Goal: Find specific page/section: Find specific page/section

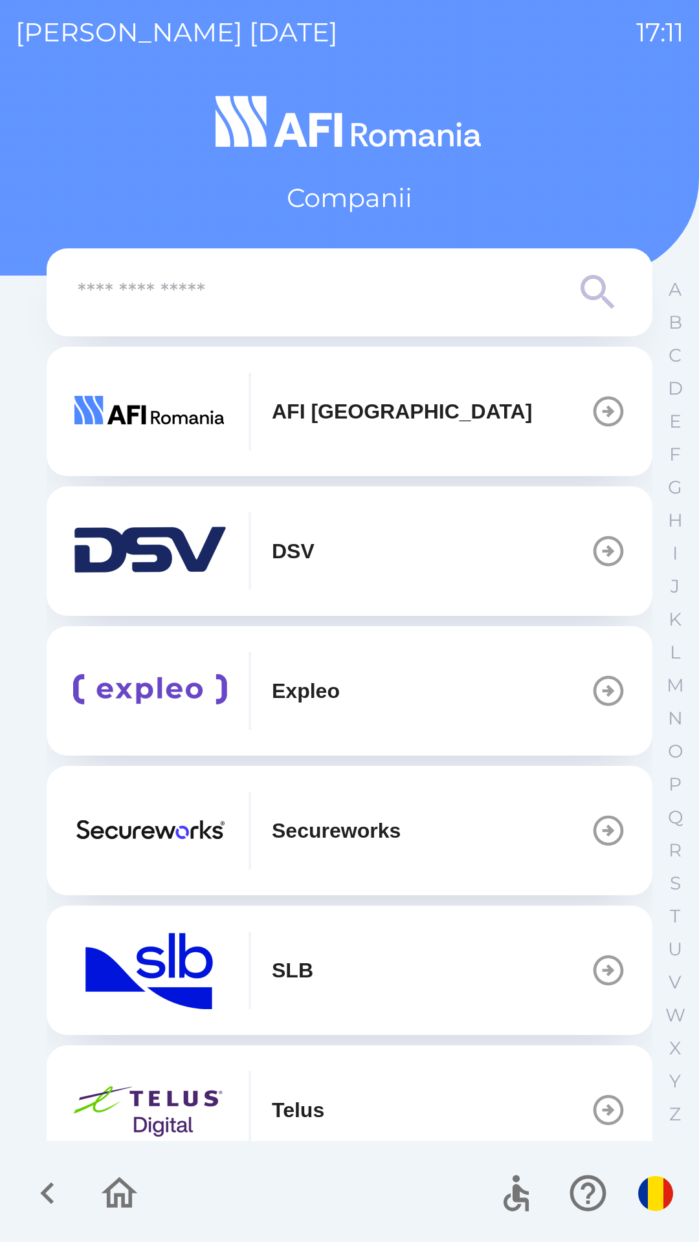
click at [184, 691] on img "button" at bounding box center [149, 691] width 155 height 78
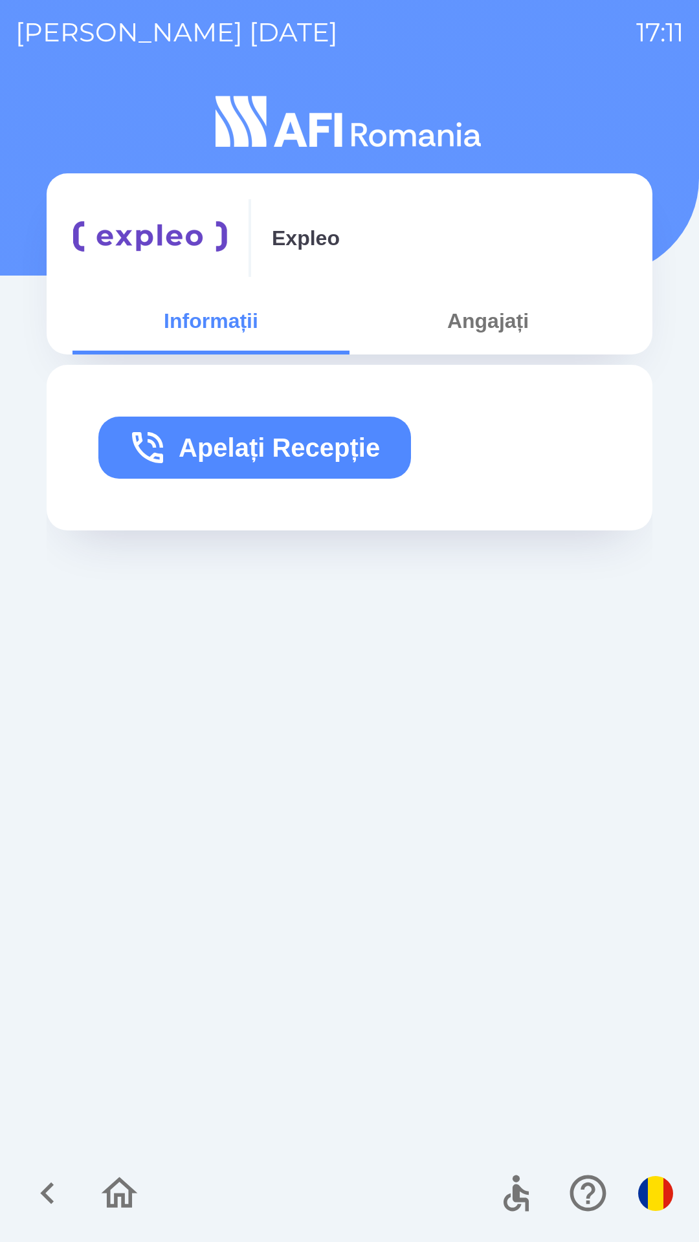
click at [490, 327] on button "Angajați" at bounding box center [487, 321] width 277 height 47
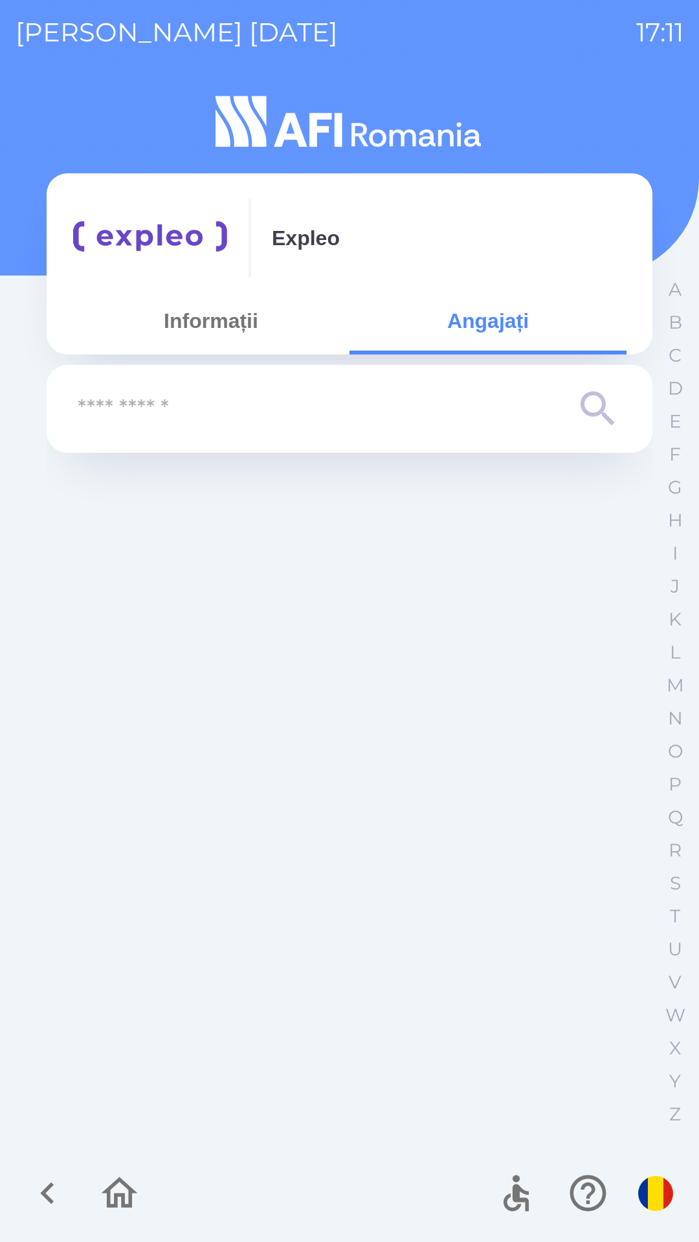
click at [106, 408] on input "text" at bounding box center [324, 409] width 492 height 36
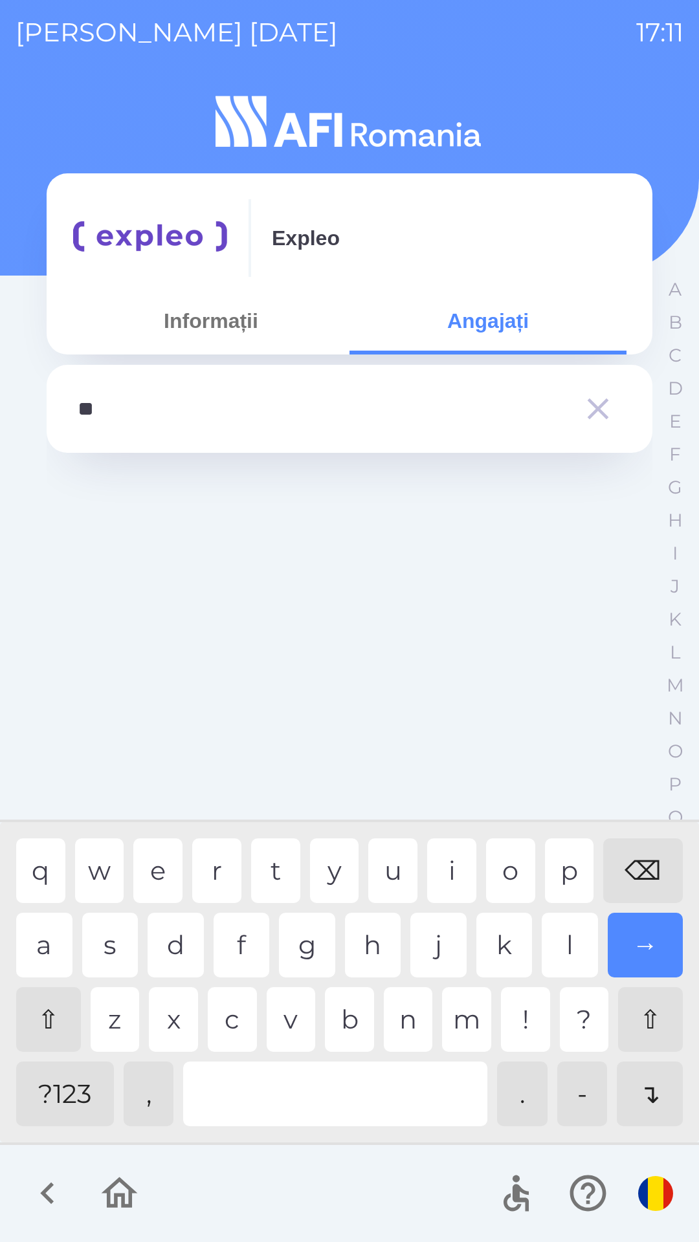
click at [395, 868] on div "u" at bounding box center [392, 870] width 49 height 65
click at [171, 940] on div "d" at bounding box center [176, 945] width 56 height 65
click at [236, 1016] on div "c" at bounding box center [232, 1019] width 49 height 65
type input "*********"
click at [642, 939] on div "→" at bounding box center [646, 945] width 76 height 65
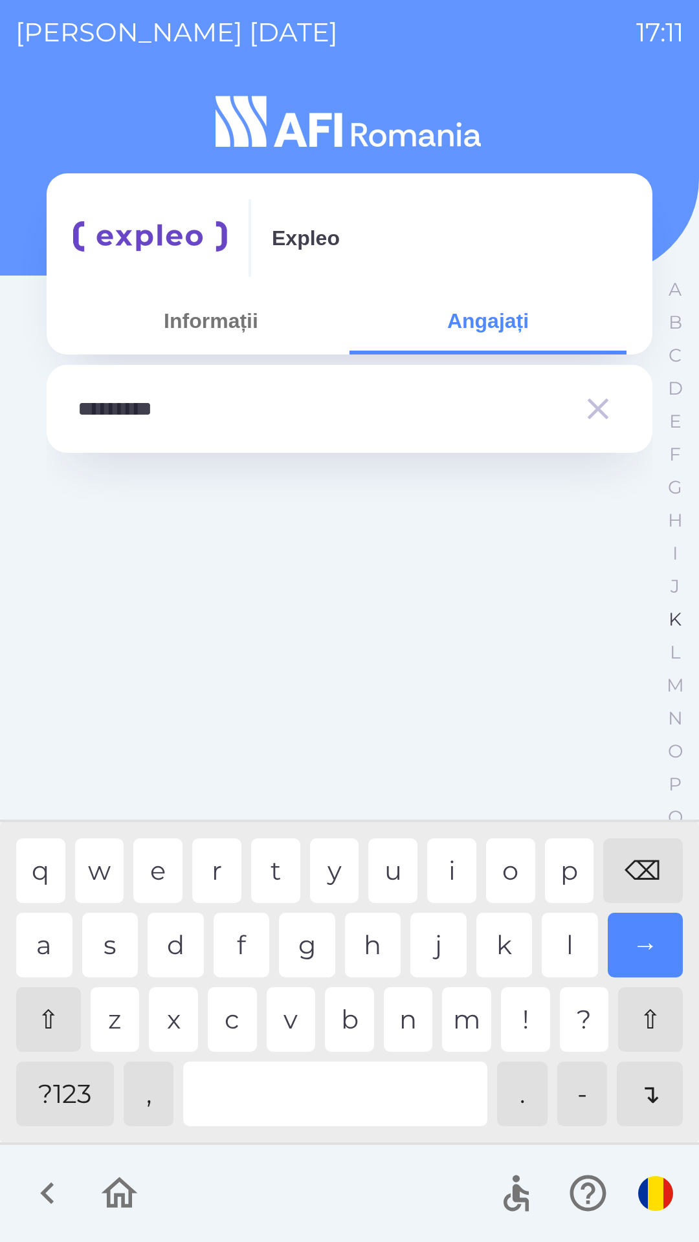
click at [663, 623] on button "K" at bounding box center [675, 619] width 32 height 33
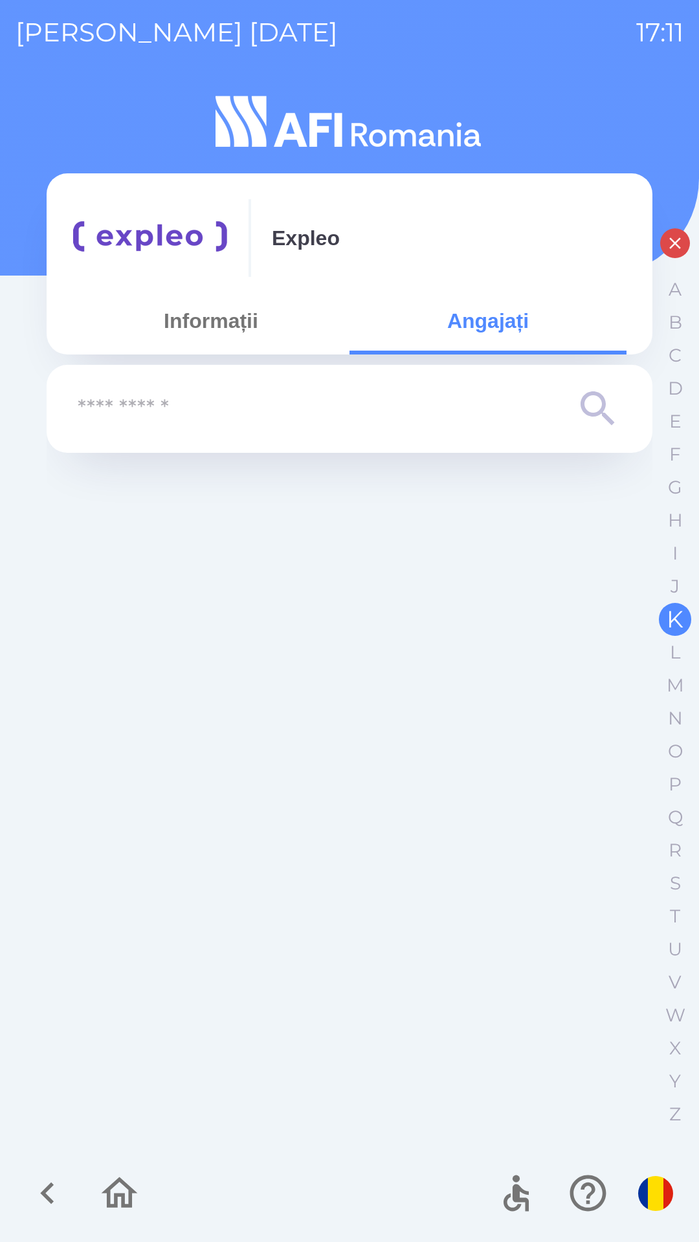
click at [668, 608] on p "K" at bounding box center [674, 619] width 17 height 23
click at [660, 913] on button "T" at bounding box center [675, 916] width 32 height 33
click at [673, 545] on p "I" at bounding box center [674, 553] width 5 height 23
click at [670, 452] on p "F" at bounding box center [675, 454] width 12 height 23
click at [667, 340] on div "A B C D E F G H I J K L M N O P Q R S T U V W X Y Z" at bounding box center [675, 702] width 32 height 858
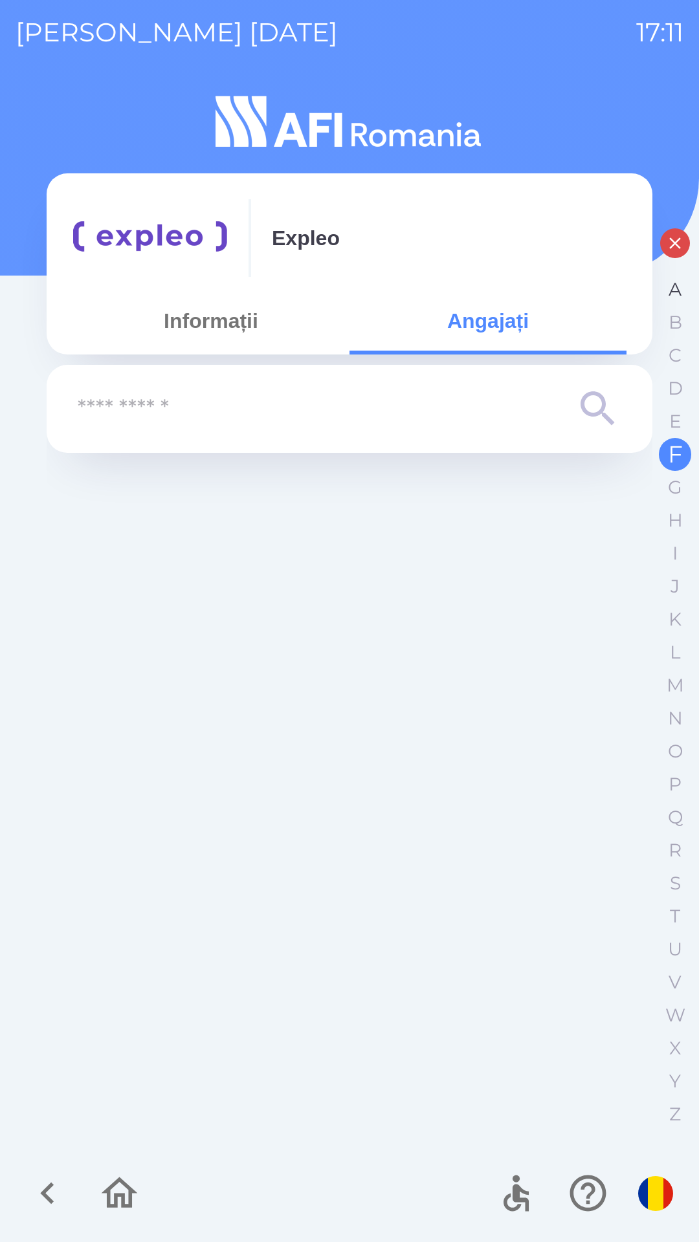
click at [672, 287] on p "A" at bounding box center [674, 289] width 13 height 23
click at [234, 318] on button "Informații" at bounding box center [210, 321] width 277 height 47
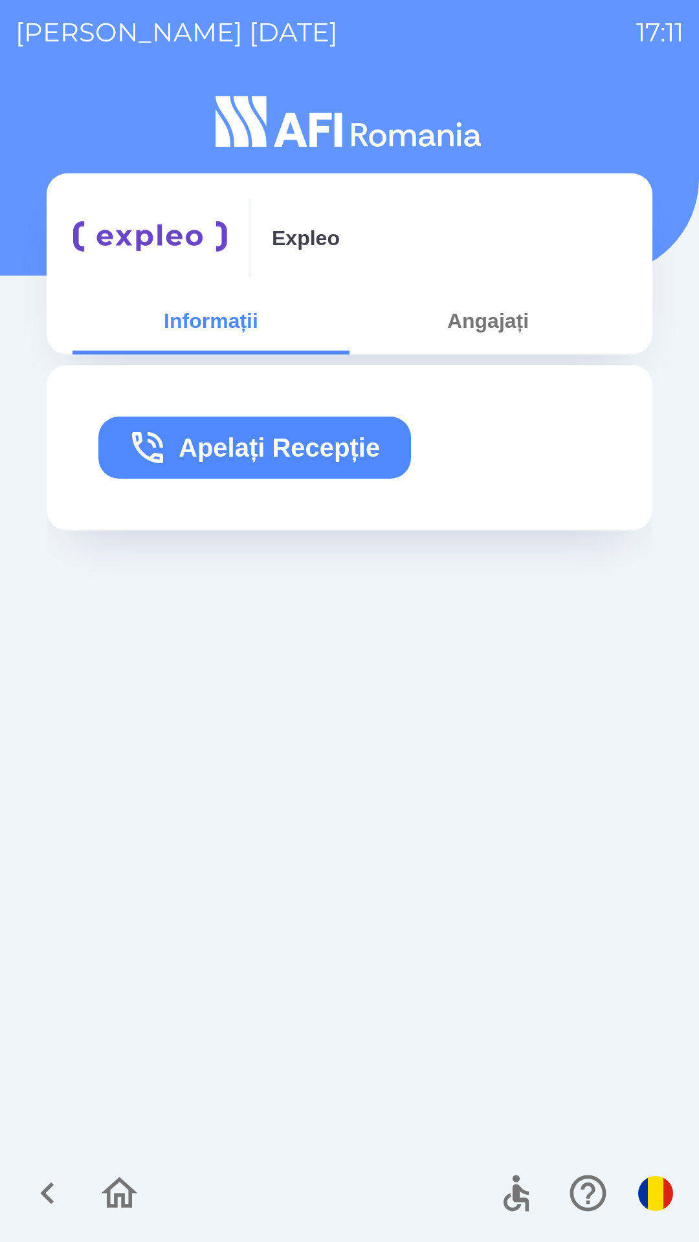
click at [106, 1205] on icon "button" at bounding box center [119, 1193] width 43 height 43
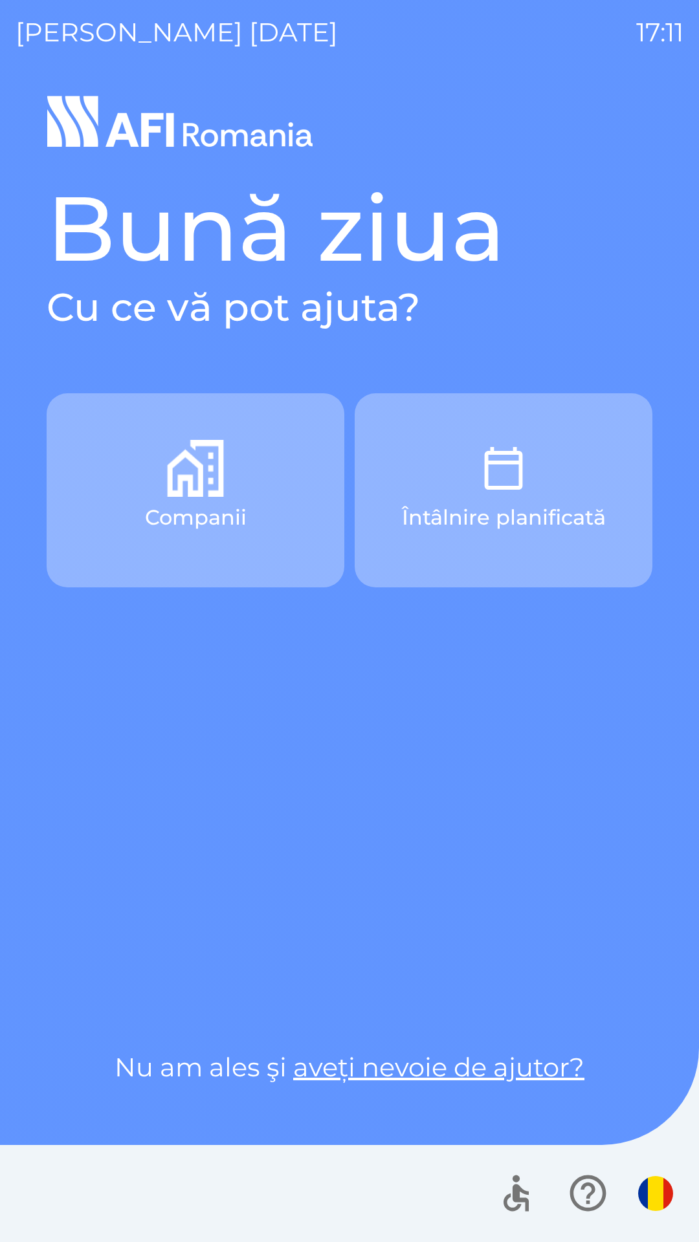
click at [446, 492] on button "Întâlnire planificată" at bounding box center [504, 490] width 298 height 194
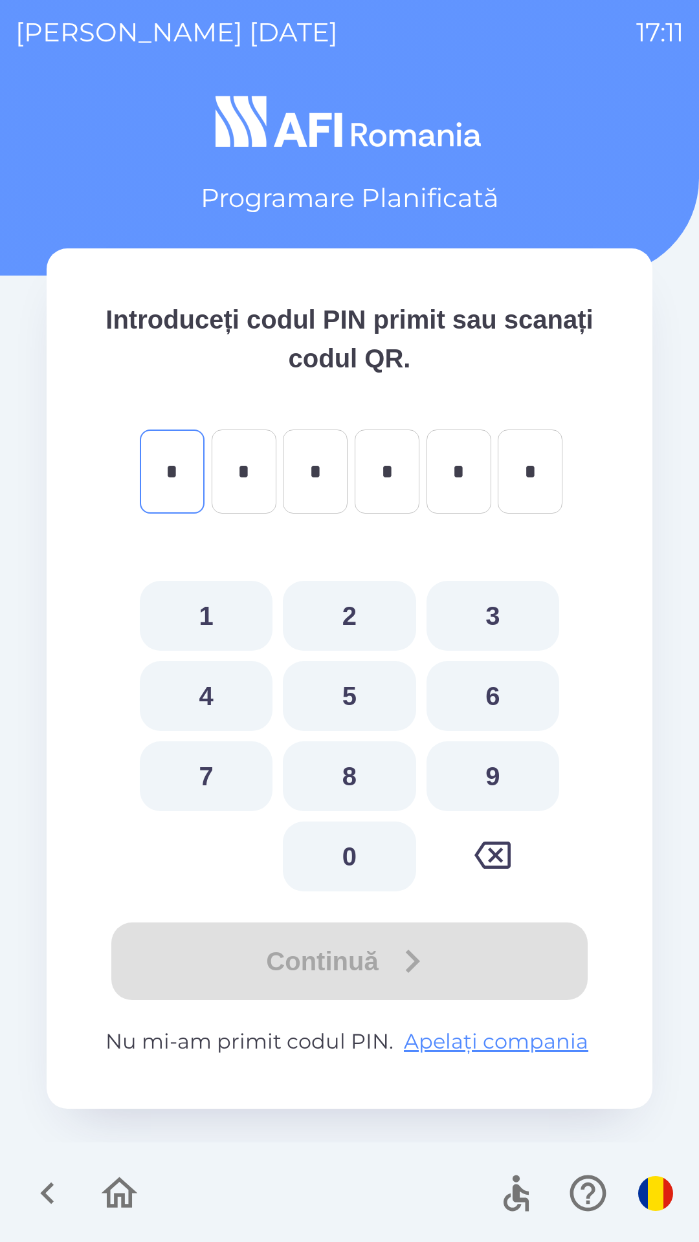
click at [65, 1189] on icon "button" at bounding box center [47, 1193] width 43 height 43
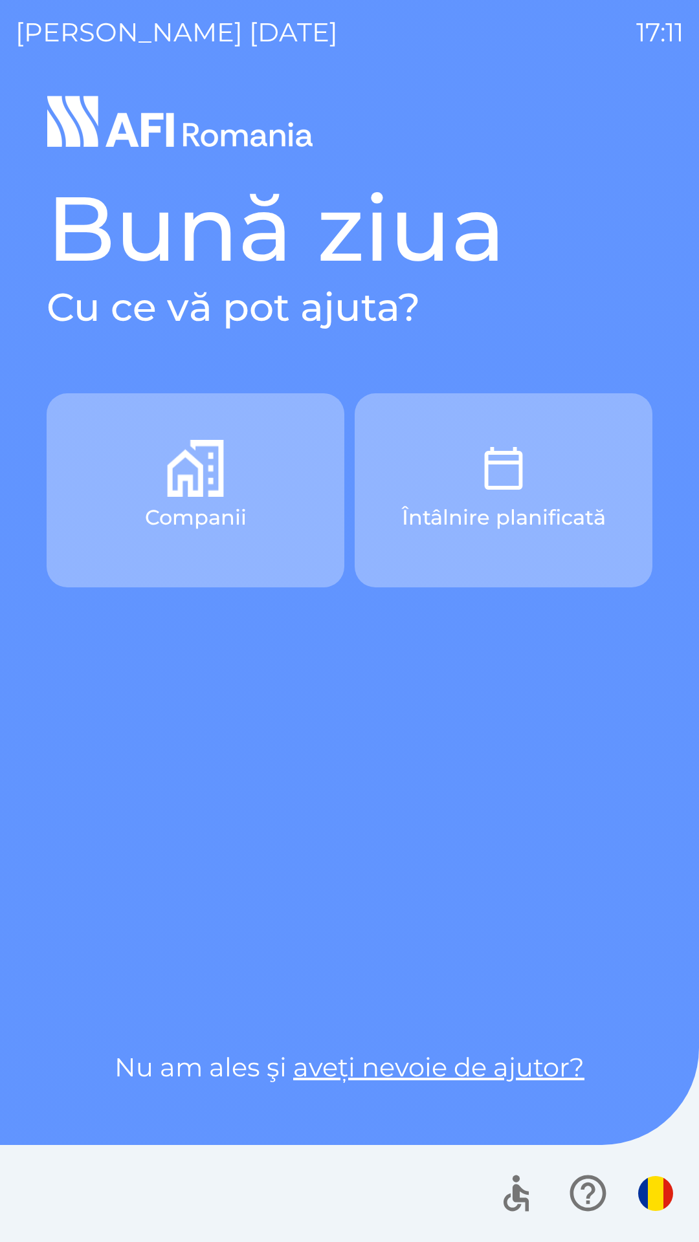
click at [141, 517] on button "Companii" at bounding box center [196, 490] width 298 height 194
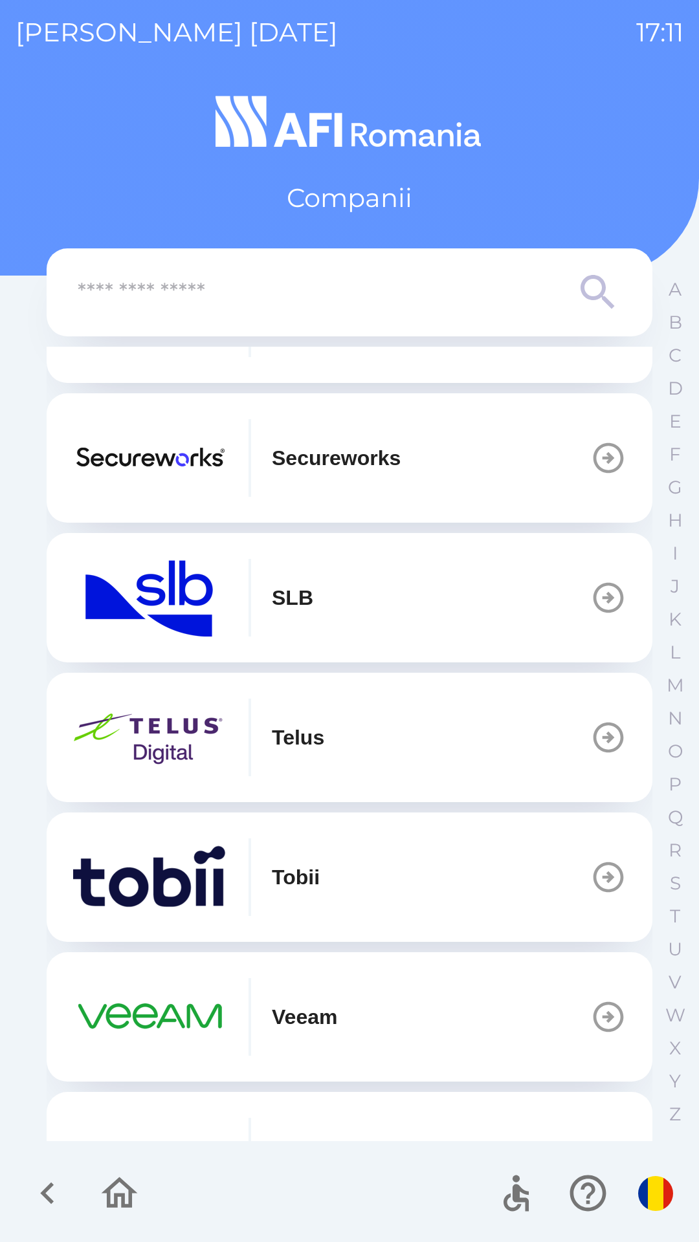
scroll to position [375, 0]
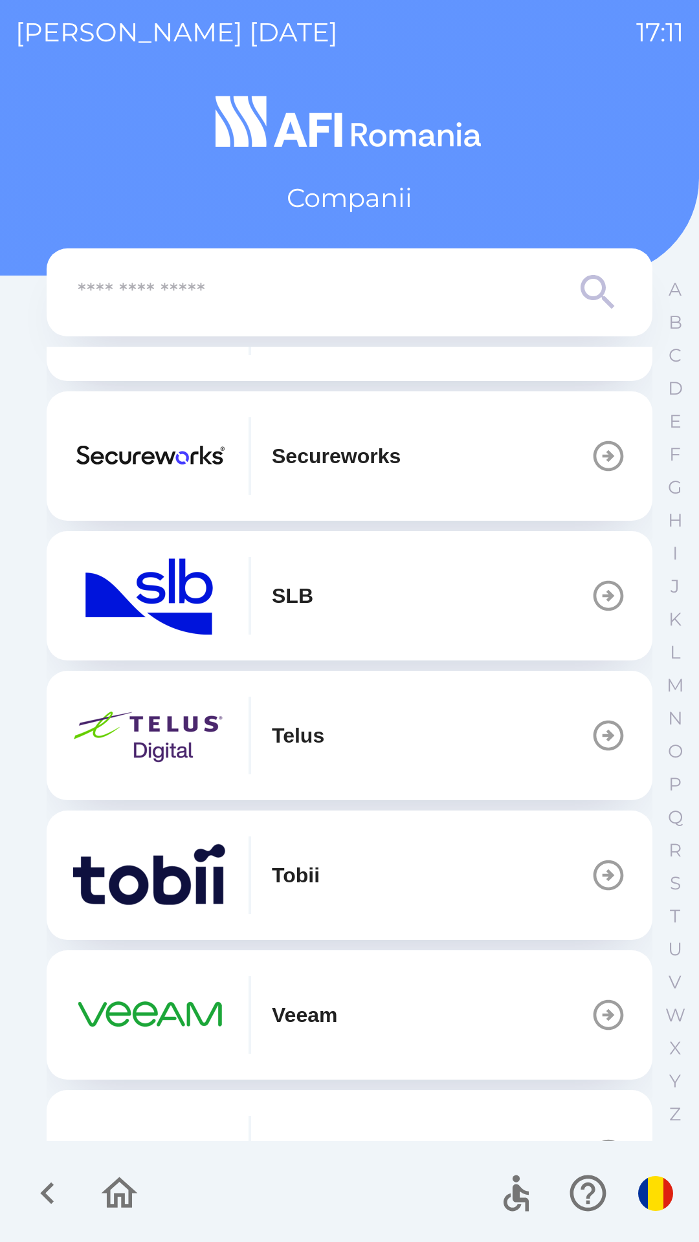
click at [153, 761] on img "button" at bounding box center [149, 736] width 155 height 78
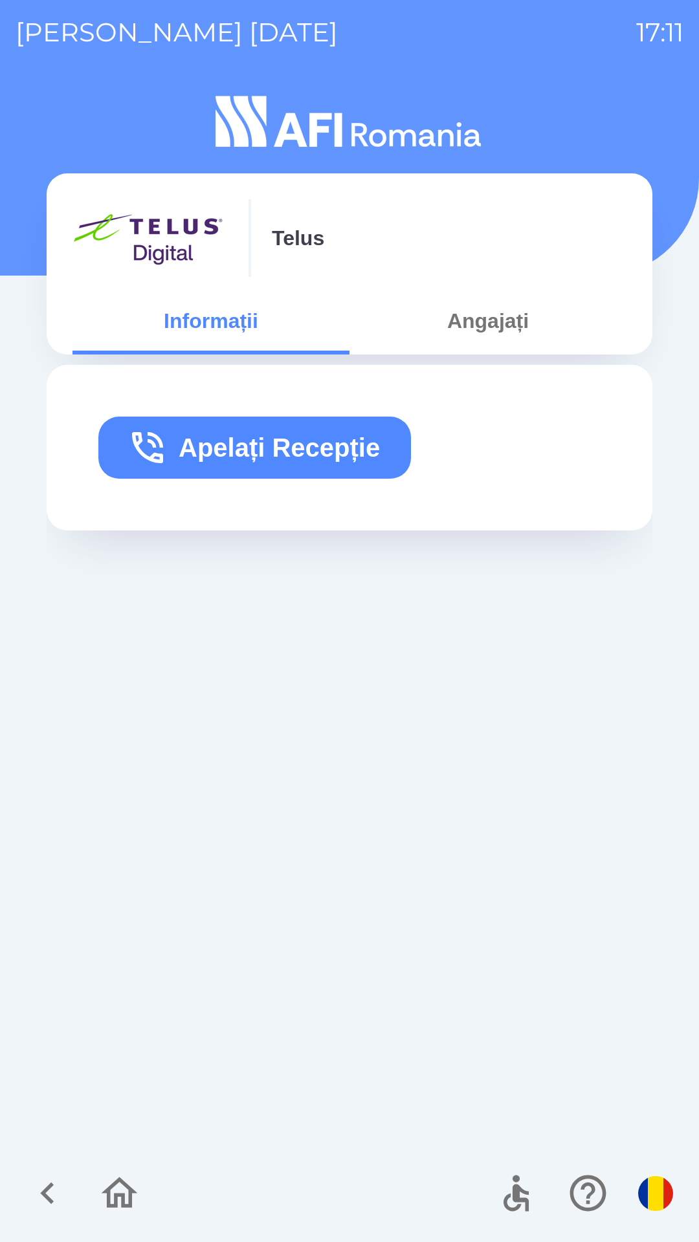
click at [474, 318] on button "Angajați" at bounding box center [487, 321] width 277 height 47
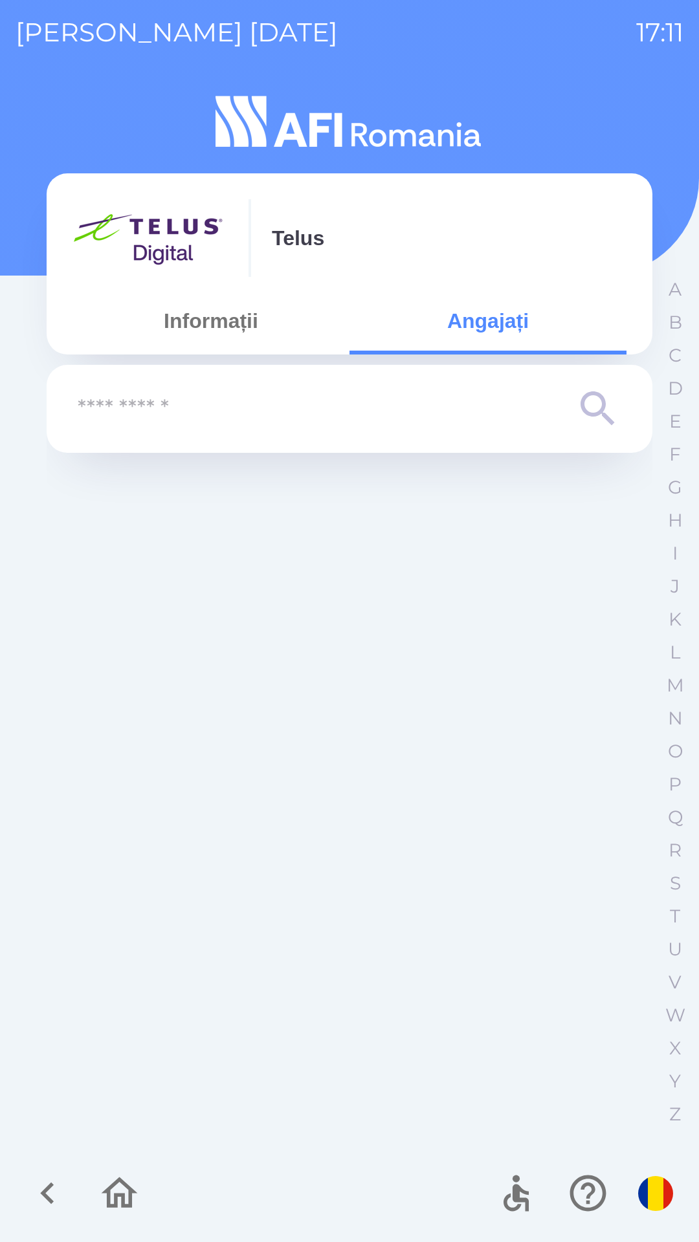
click at [116, 1204] on icon "button" at bounding box center [120, 1193] width 36 height 31
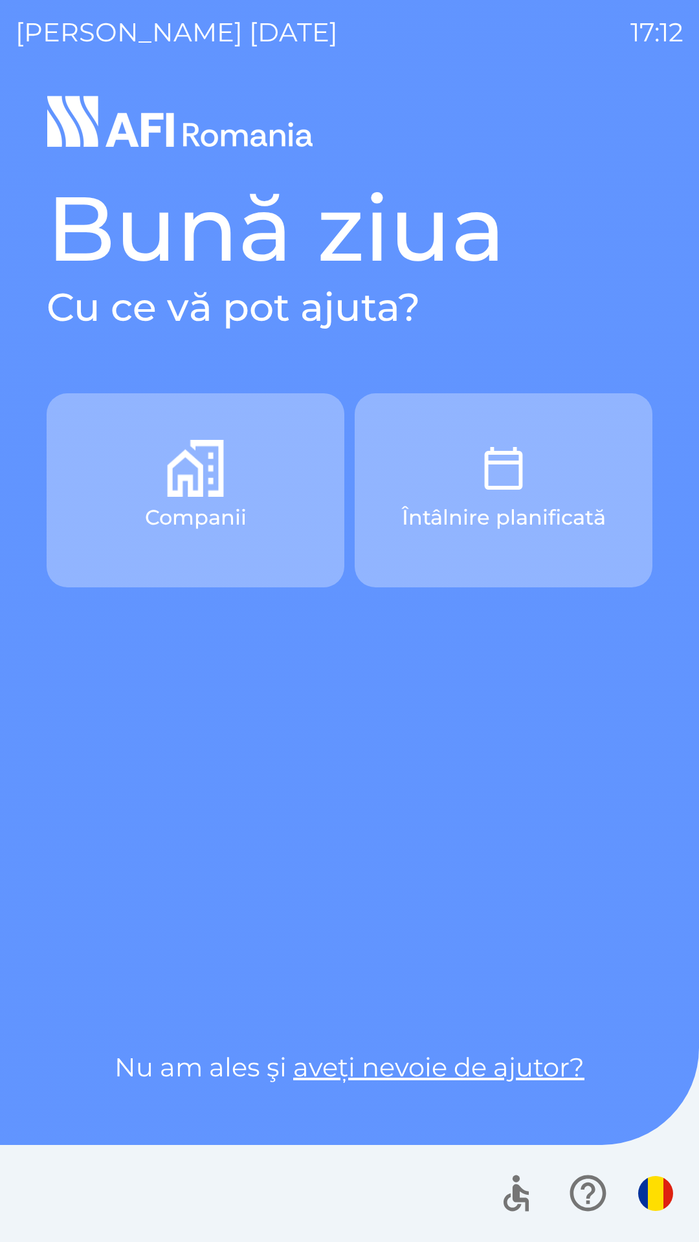
click at [155, 471] on button "Companii" at bounding box center [196, 490] width 298 height 194
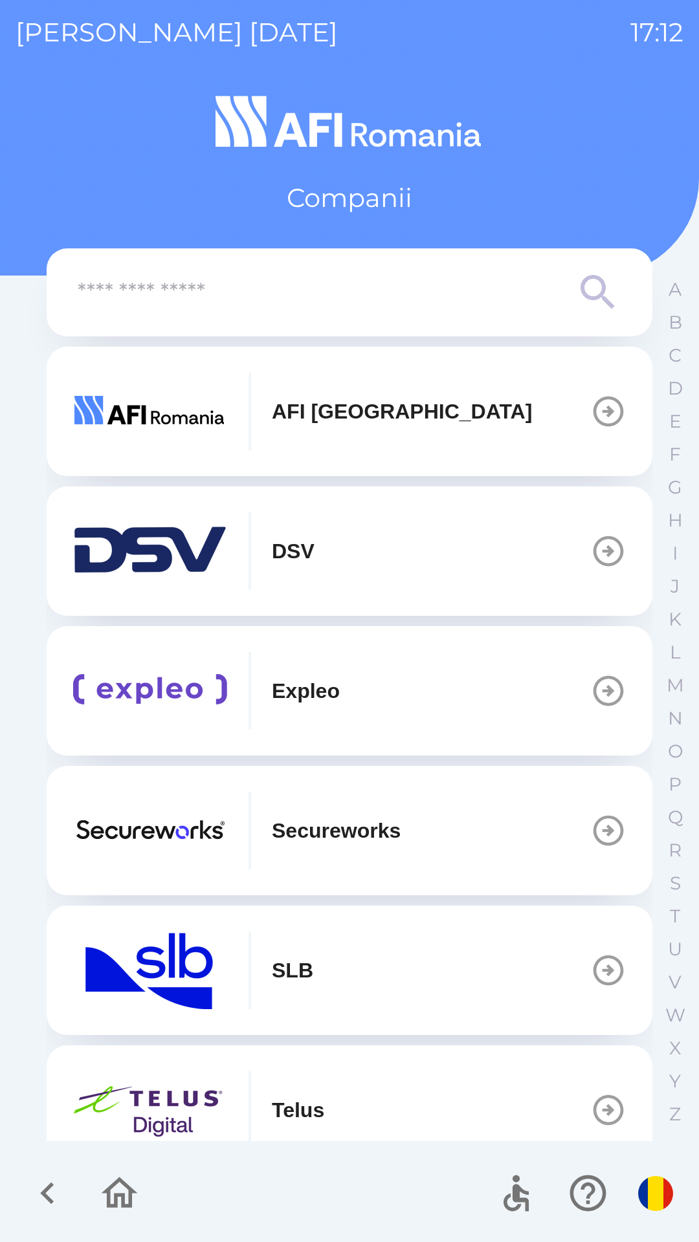
click at [158, 677] on img "button" at bounding box center [149, 691] width 155 height 78
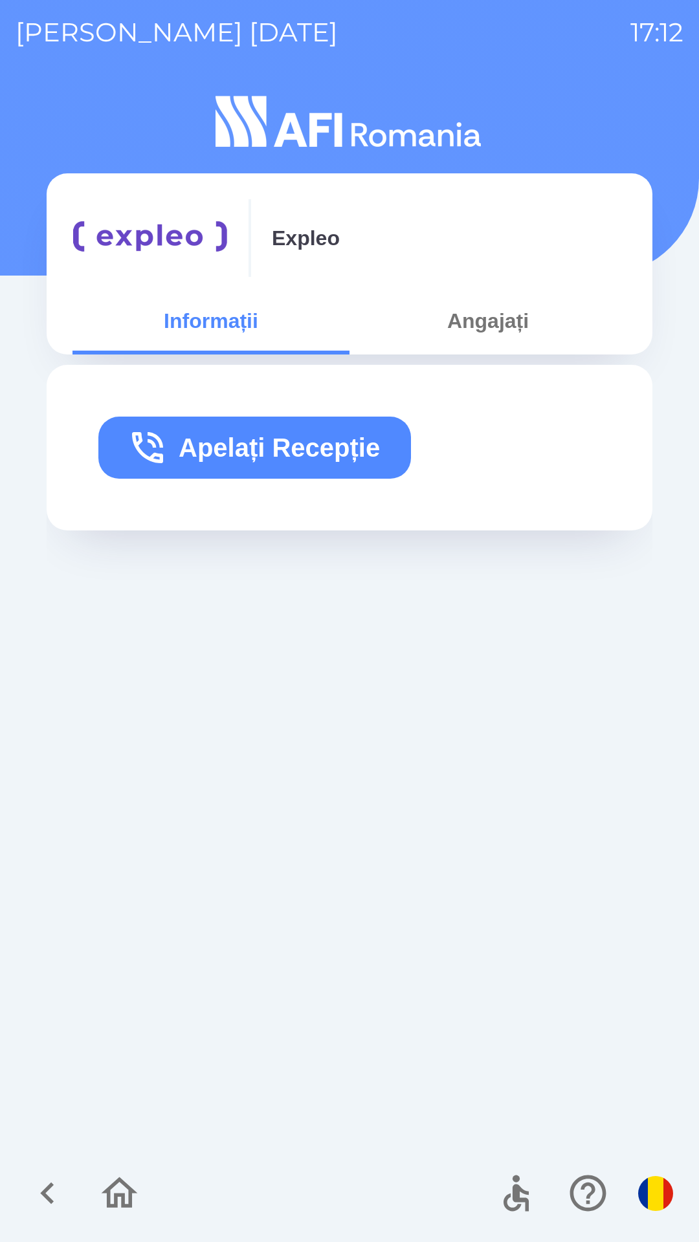
click at [497, 318] on button "Angajați" at bounding box center [487, 321] width 277 height 47
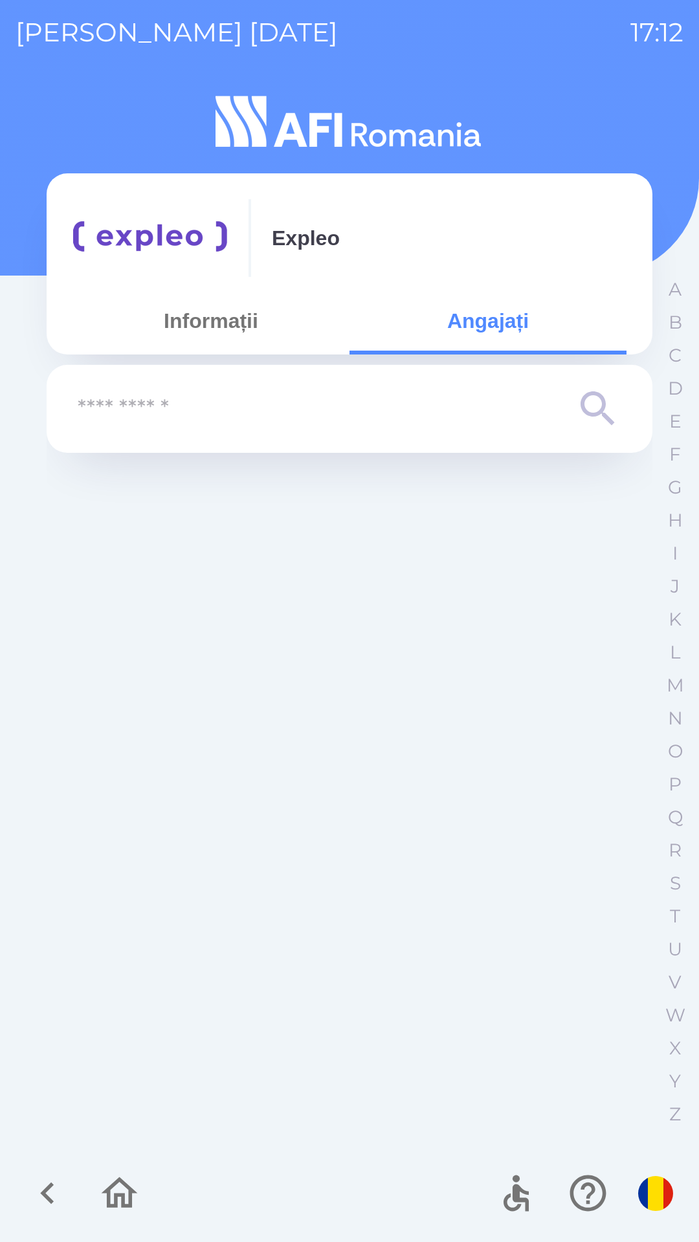
click at [122, 422] on input "text" at bounding box center [324, 409] width 492 height 36
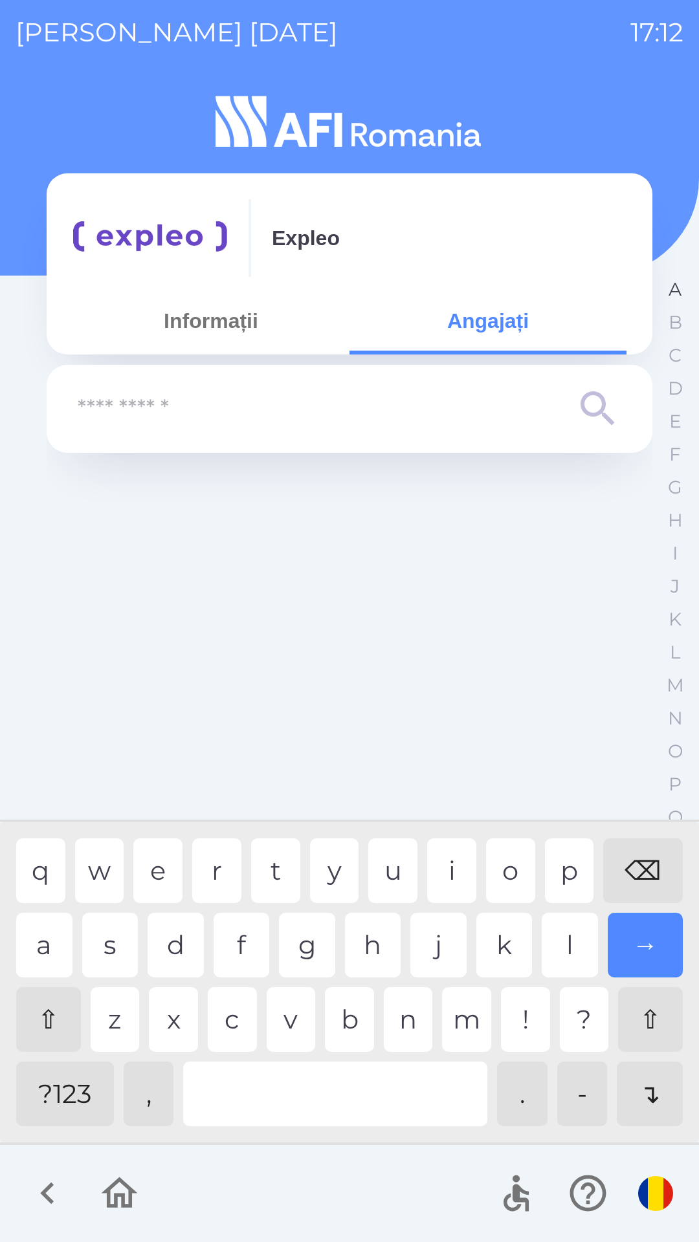
click at [674, 294] on p "A" at bounding box center [674, 289] width 13 height 23
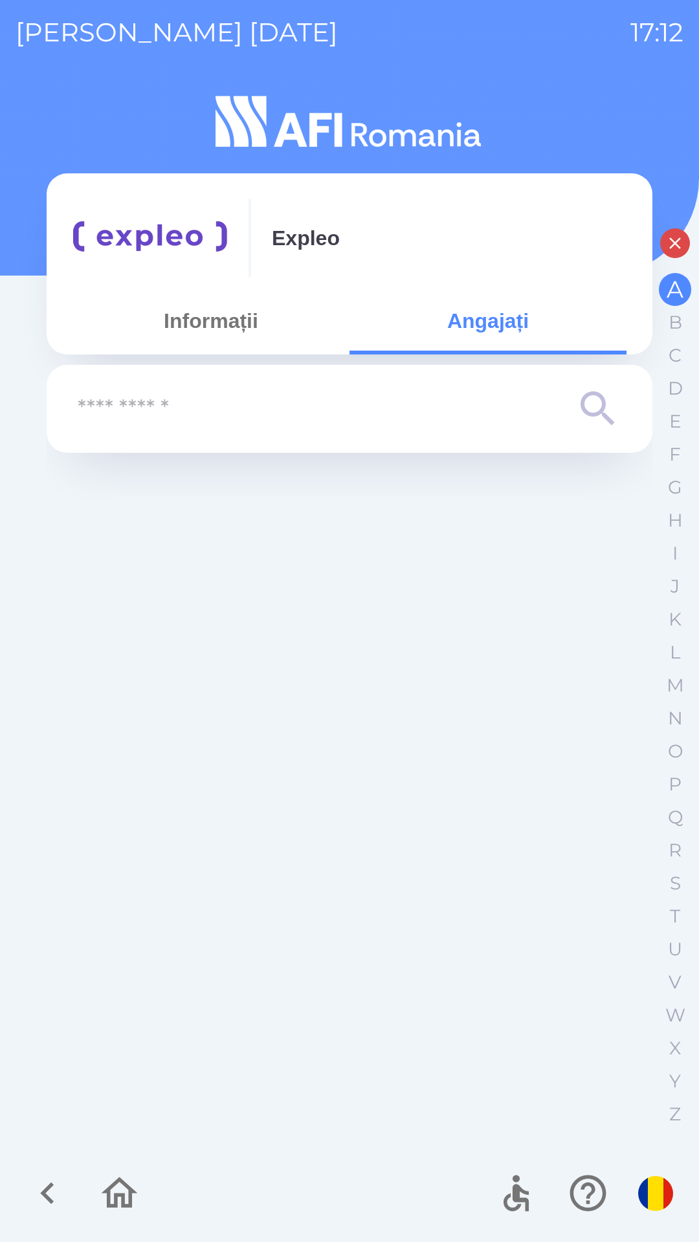
click at [670, 290] on p "A" at bounding box center [674, 289] width 17 height 23
click at [670, 318] on p "B" at bounding box center [675, 322] width 14 height 23
click at [674, 351] on p "C" at bounding box center [674, 355] width 13 height 23
click at [674, 373] on button "D" at bounding box center [675, 388] width 32 height 33
click at [671, 413] on p "E" at bounding box center [675, 421] width 12 height 23
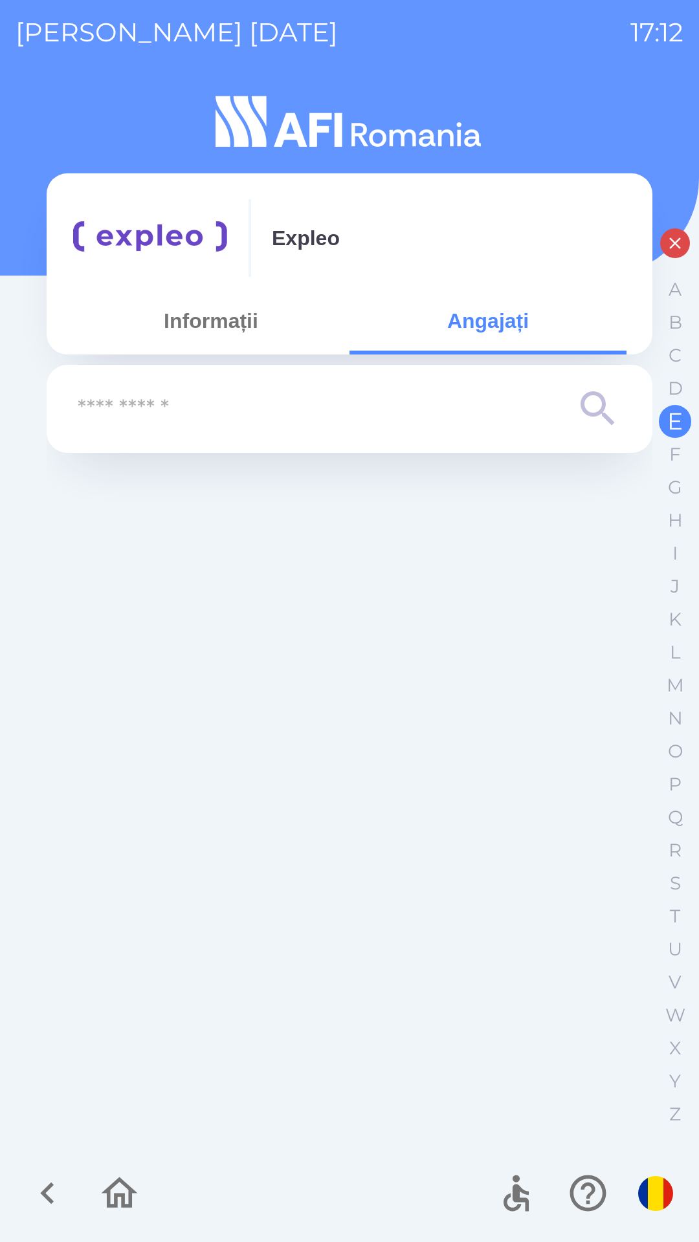
click at [647, 1188] on img "button" at bounding box center [655, 1193] width 35 height 35
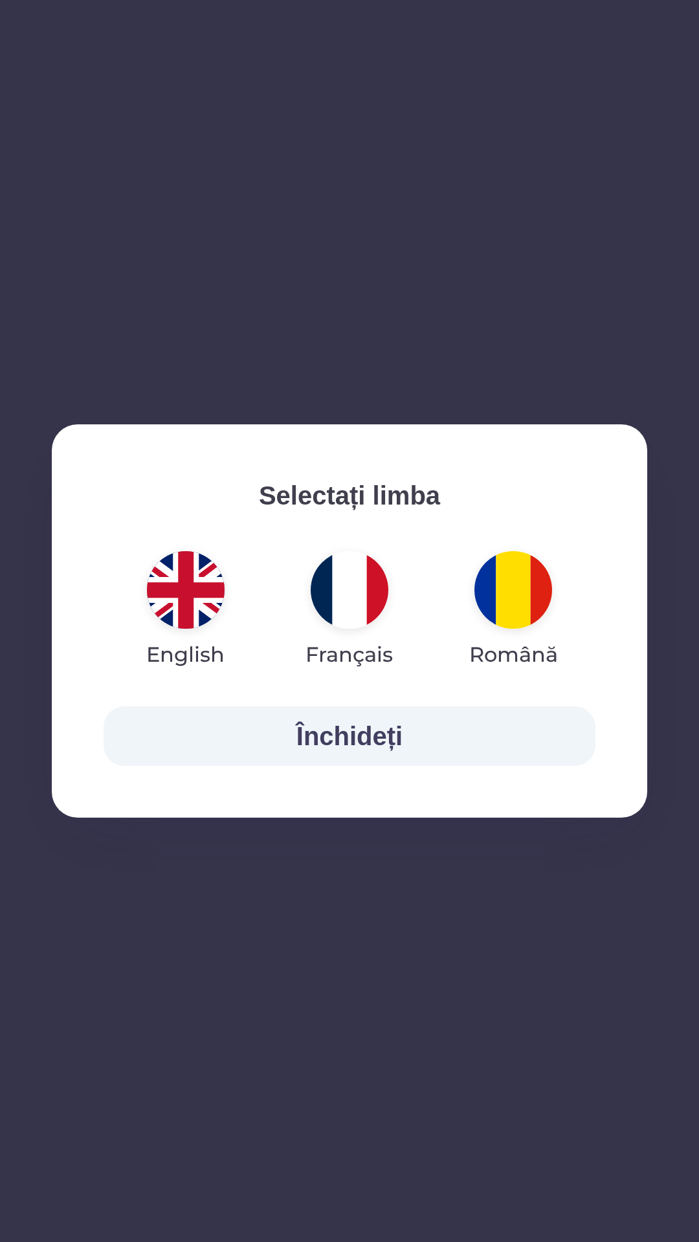
click at [314, 726] on button "Închideți" at bounding box center [350, 737] width 492 height 60
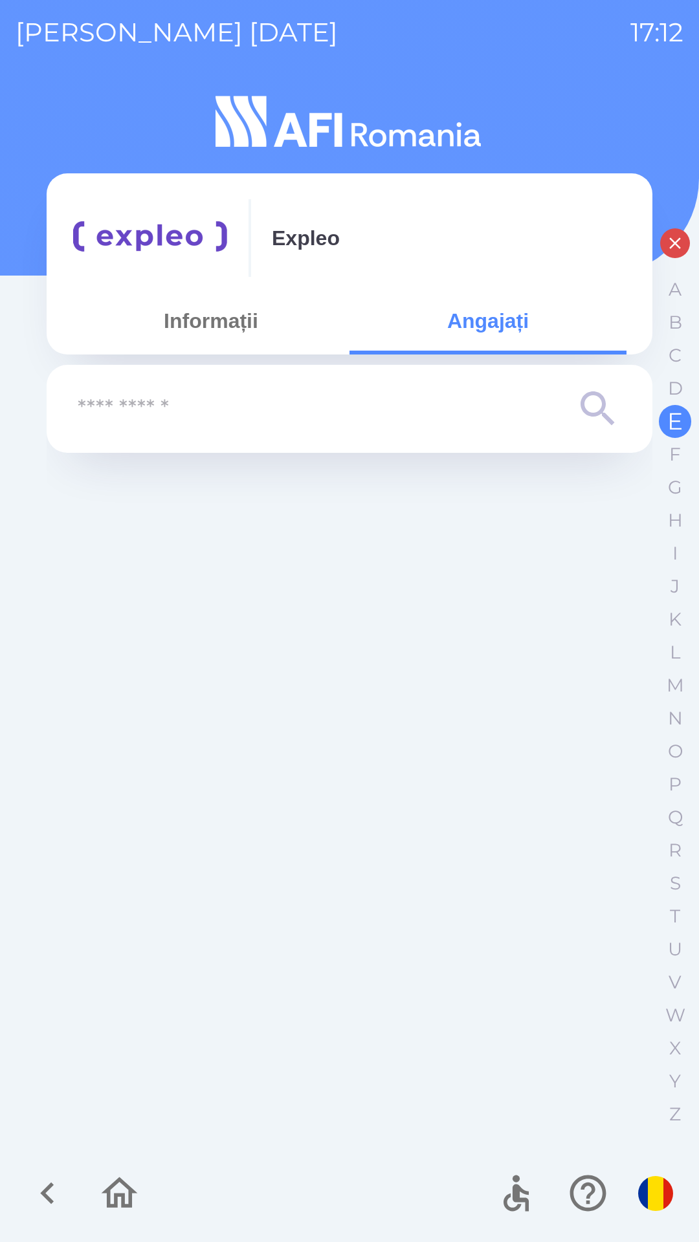
click at [499, 1203] on icon "button" at bounding box center [515, 1193] width 43 height 43
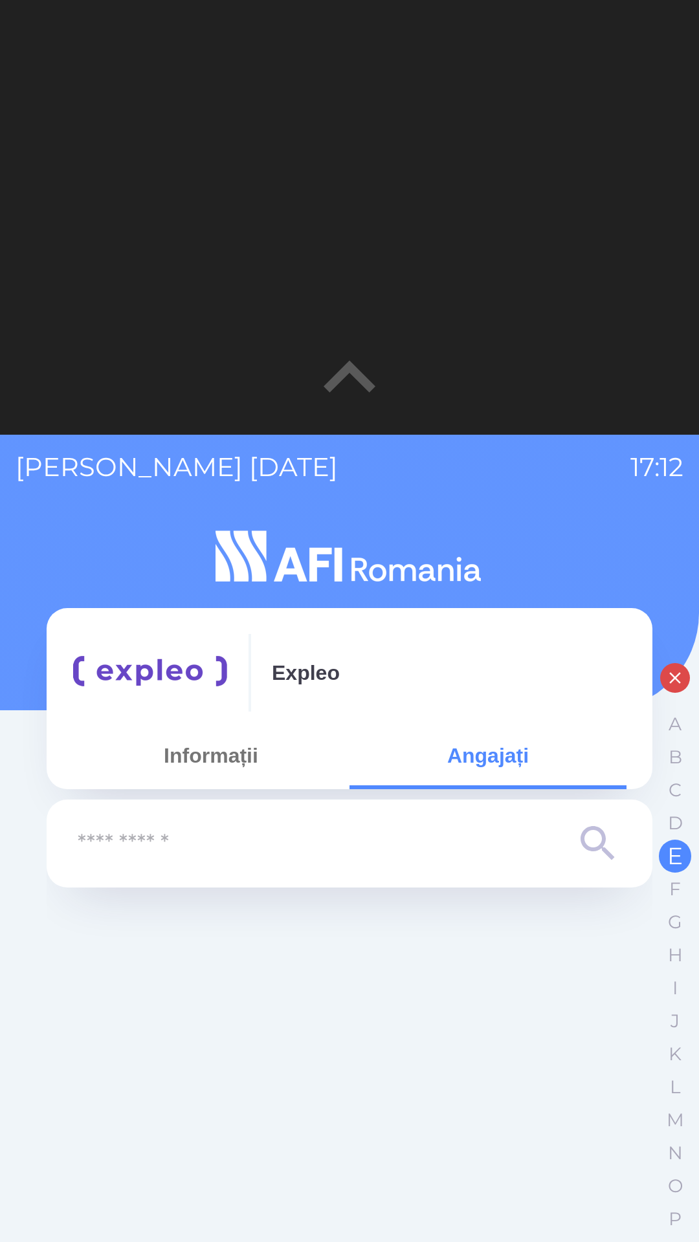
click at [80, 1112] on div at bounding box center [350, 1235] width 606 height 674
click at [351, 381] on icon "button" at bounding box center [350, 378] width 104 height 104
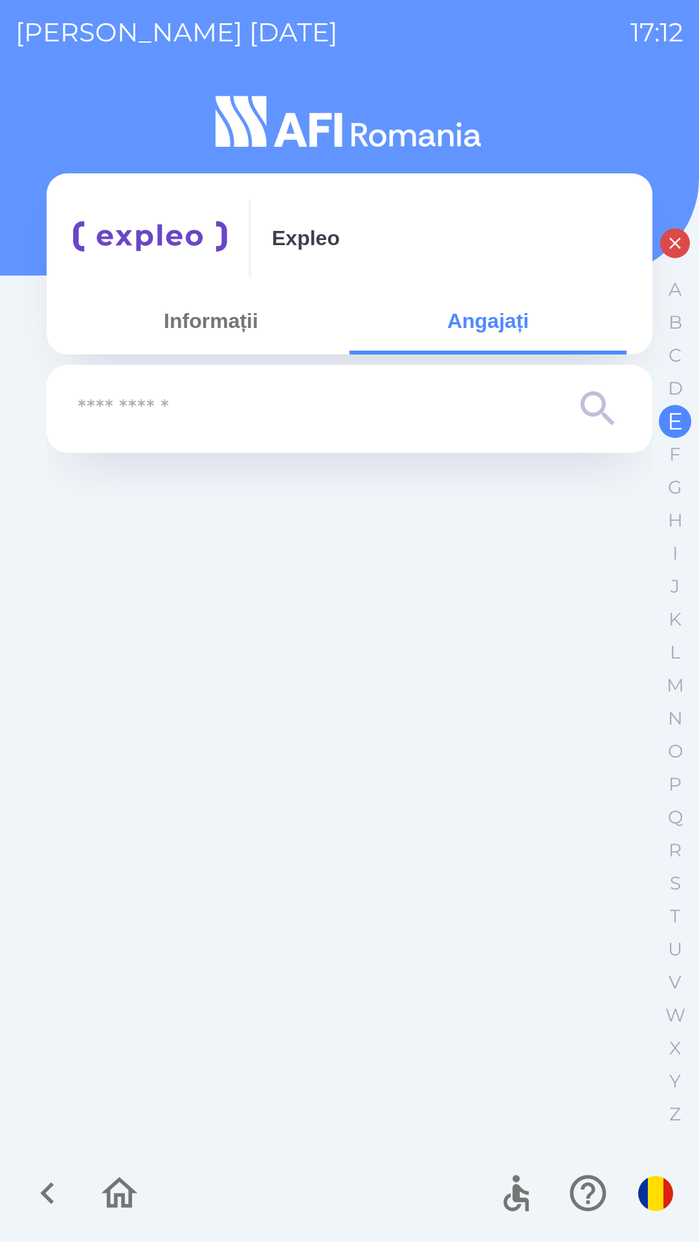
click at [39, 1188] on icon "button" at bounding box center [47, 1193] width 43 height 43
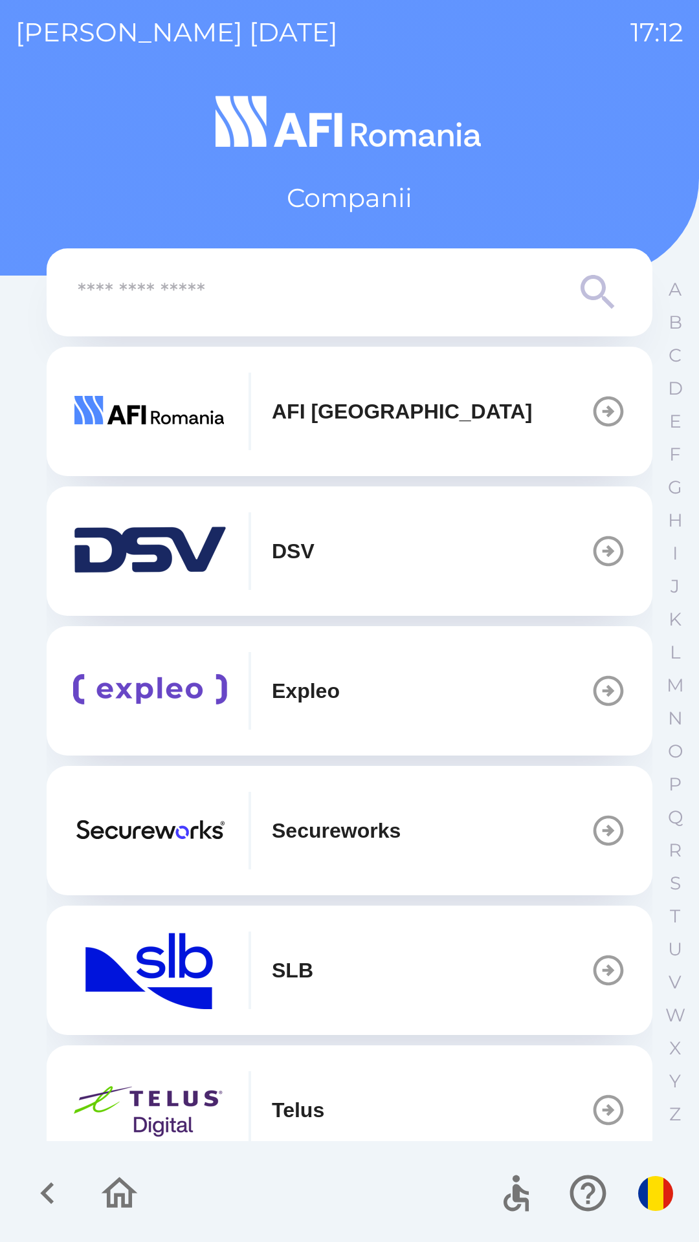
click at [525, 1212] on icon "button" at bounding box center [515, 1193] width 43 height 43
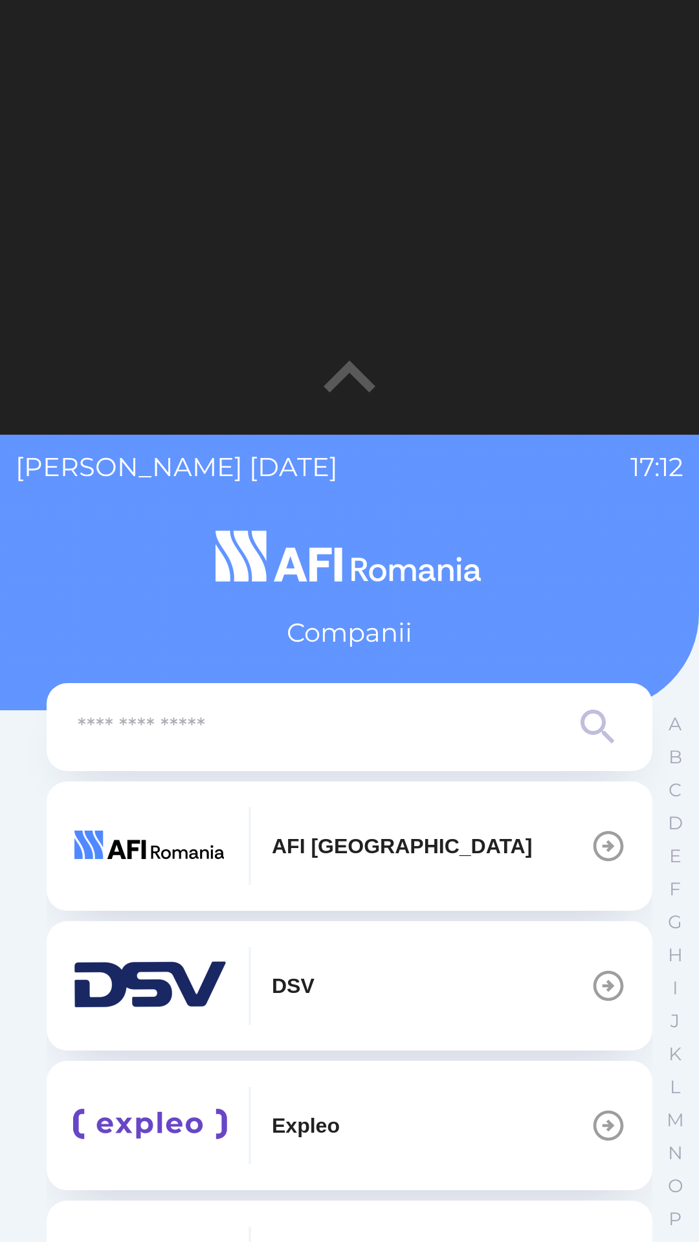
click at [331, 372] on icon "button" at bounding box center [350, 378] width 104 height 104
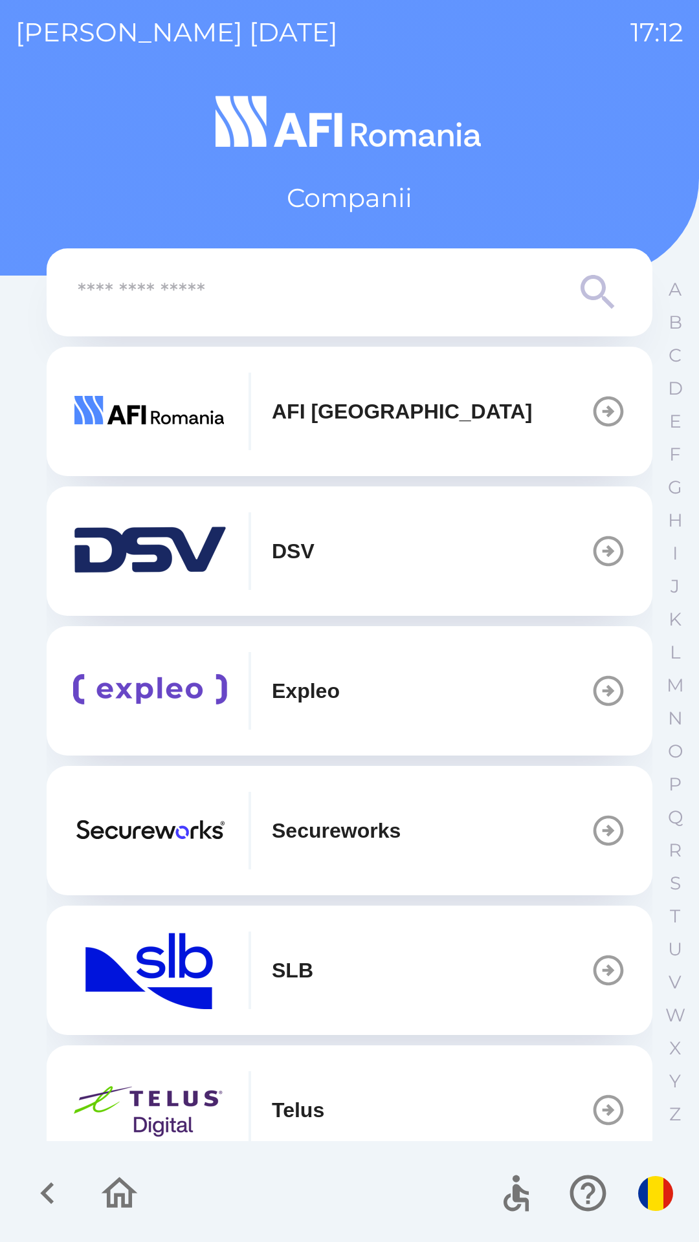
click at [94, 1214] on div at bounding box center [84, 1194] width 126 height 54
click at [105, 1218] on button "button" at bounding box center [120, 1194] width 54 height 54
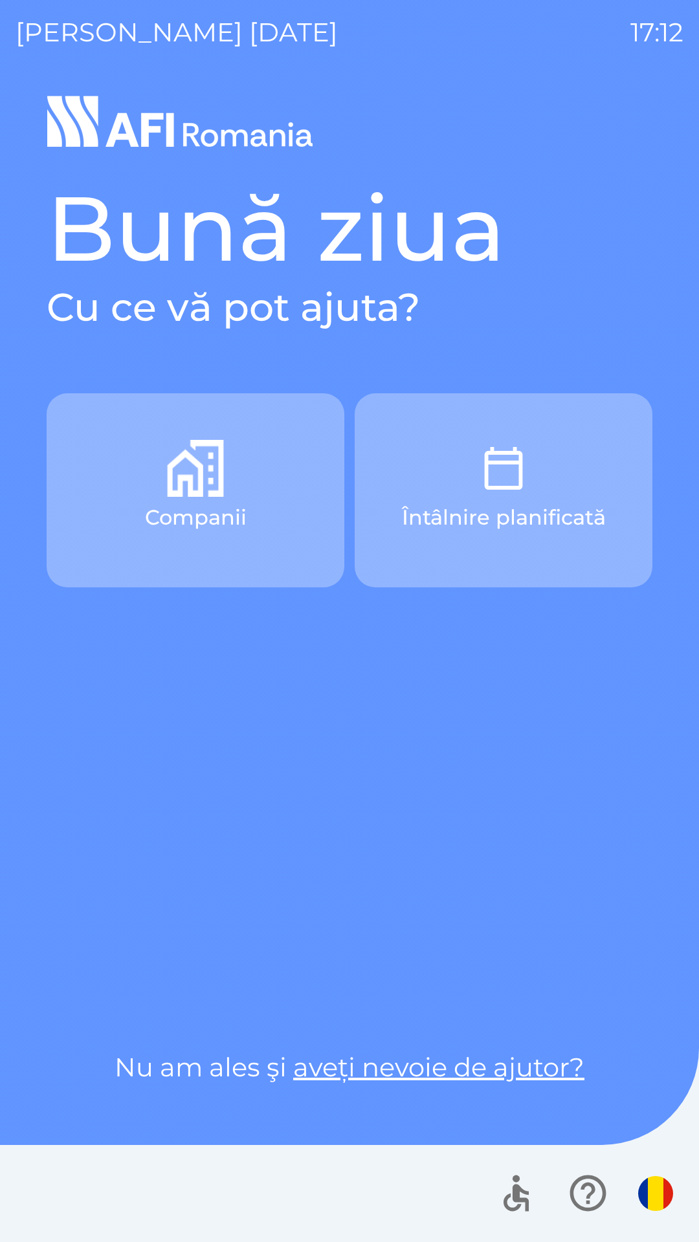
click at [105, 1191] on div at bounding box center [349, 1193] width 699 height 97
